Goal: Task Accomplishment & Management: Use online tool/utility

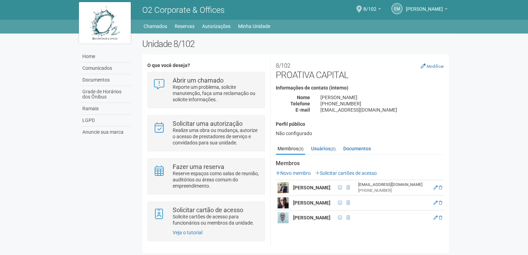
scroll to position [2, 0]
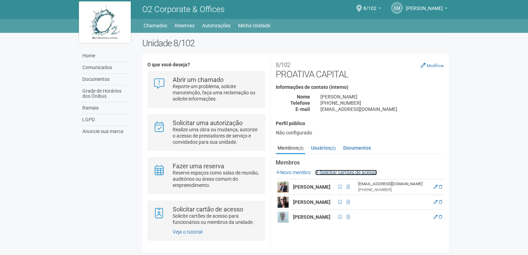
click at [359, 173] on link "Solicitar cartões de acesso" at bounding box center [346, 173] width 62 height 6
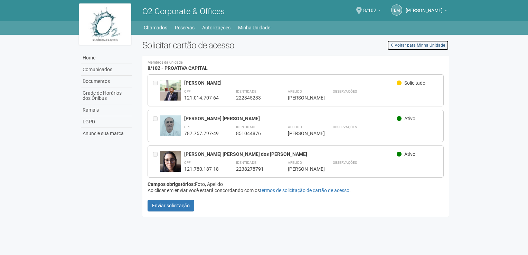
click at [426, 46] on link "Voltar para Minha Unidade" at bounding box center [418, 45] width 62 height 10
